Goal: Transaction & Acquisition: Purchase product/service

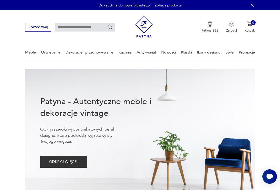
click at [165, 55] on link "Nowości" at bounding box center [168, 52] width 14 height 18
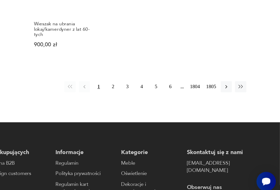
scroll to position [616, 0]
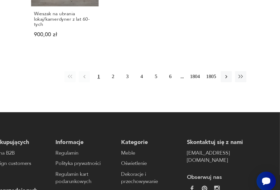
click at [151, 94] on button "2" at bounding box center [155, 98] width 8 height 8
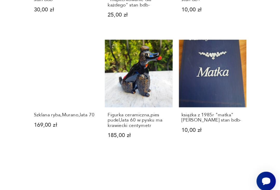
scroll to position [478, 0]
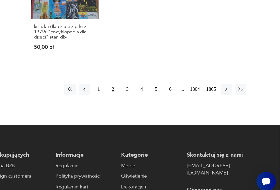
click at [161, 104] on button "3" at bounding box center [165, 108] width 8 height 8
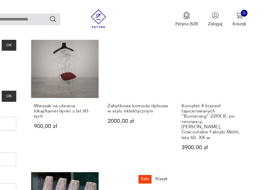
scroll to position [56, 0]
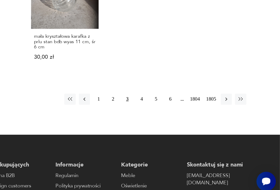
click at [172, 111] on button "4" at bounding box center [176, 115] width 8 height 8
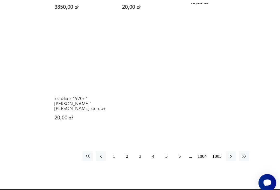
scroll to position [567, 0]
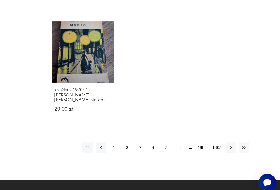
click at [183, 144] on button "5" at bounding box center [187, 148] width 8 height 8
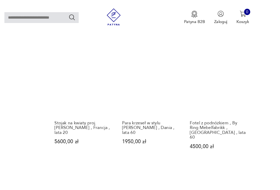
scroll to position [56, 0]
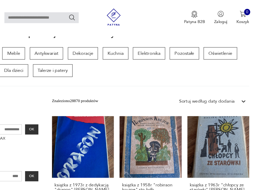
click at [78, 58] on p "Talerze i patery" at bounding box center [94, 58] width 33 height 10
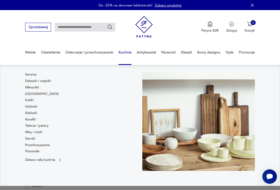
click at [38, 126] on link "Talerze i patery" at bounding box center [36, 126] width 23 height 5
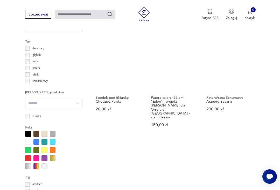
scroll to position [351, 0]
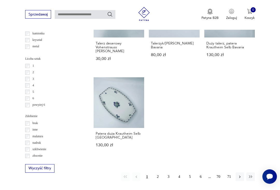
click at [158, 174] on button "2" at bounding box center [157, 177] width 8 height 8
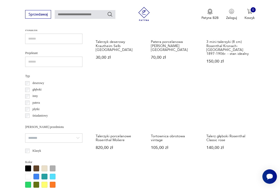
scroll to position [319, 0]
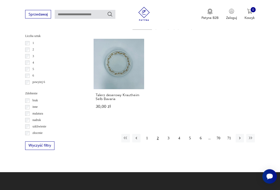
click at [170, 143] on button "3" at bounding box center [168, 138] width 8 height 8
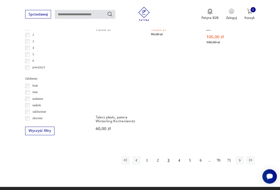
scroll to position [635, 0]
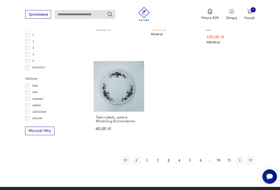
click at [179, 156] on button "4" at bounding box center [179, 160] width 8 height 8
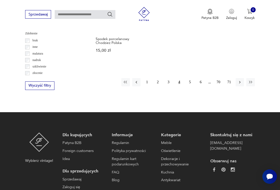
scroll to position [666, 0]
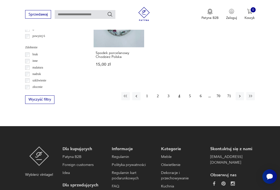
click at [188, 100] on button "5" at bounding box center [189, 96] width 8 height 8
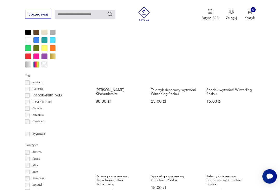
scroll to position [120, 0]
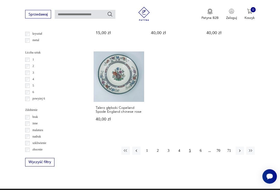
click at [200, 155] on button "6" at bounding box center [200, 151] width 8 height 8
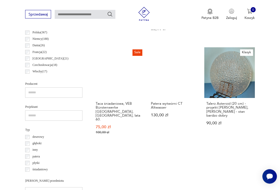
scroll to position [262, 0]
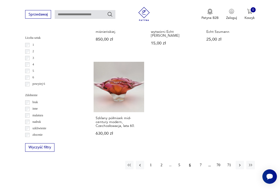
click at [200, 167] on button "7" at bounding box center [200, 165] width 8 height 8
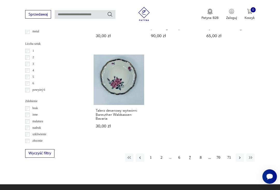
scroll to position [612, 0]
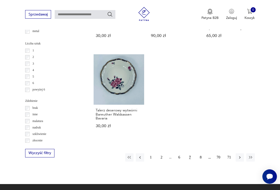
click at [199, 162] on button "8" at bounding box center [200, 158] width 8 height 8
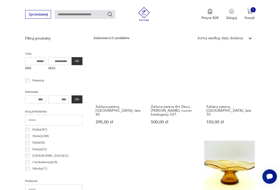
scroll to position [120, 0]
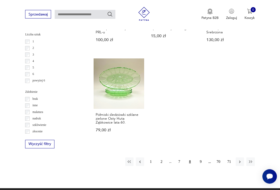
click at [196, 166] on button "9" at bounding box center [200, 162] width 8 height 8
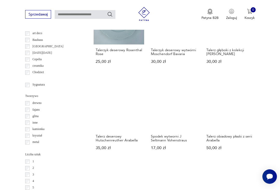
scroll to position [501, 0]
